Goal: Task Accomplishment & Management: Use online tool/utility

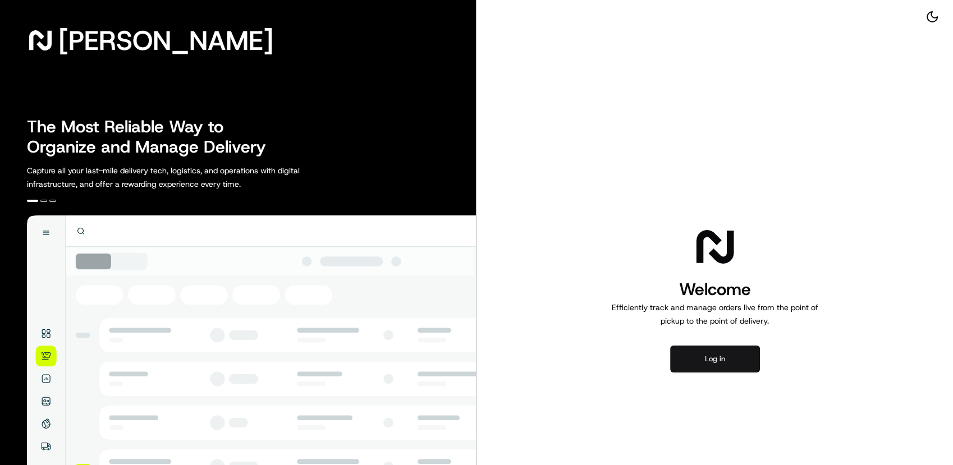
click at [699, 360] on button "Log in" at bounding box center [715, 359] width 90 height 27
